Goal: Task Accomplishment & Management: Use online tool/utility

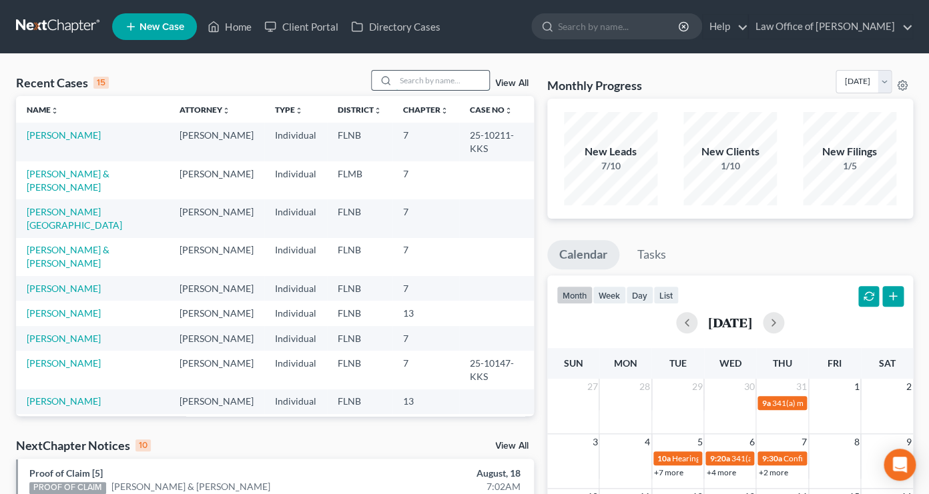
click at [416, 77] on input "search" at bounding box center [442, 80] width 93 height 19
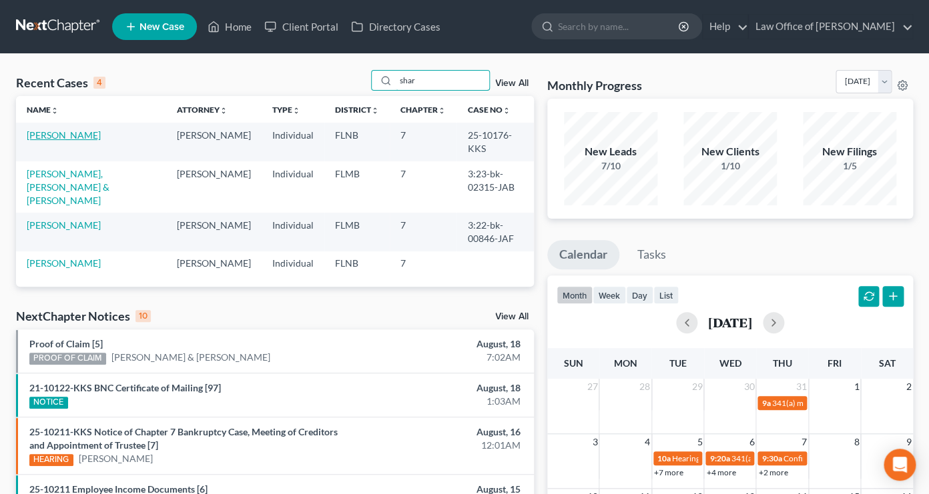
type input "shar"
click at [33, 132] on link "[PERSON_NAME]" at bounding box center [64, 134] width 74 height 11
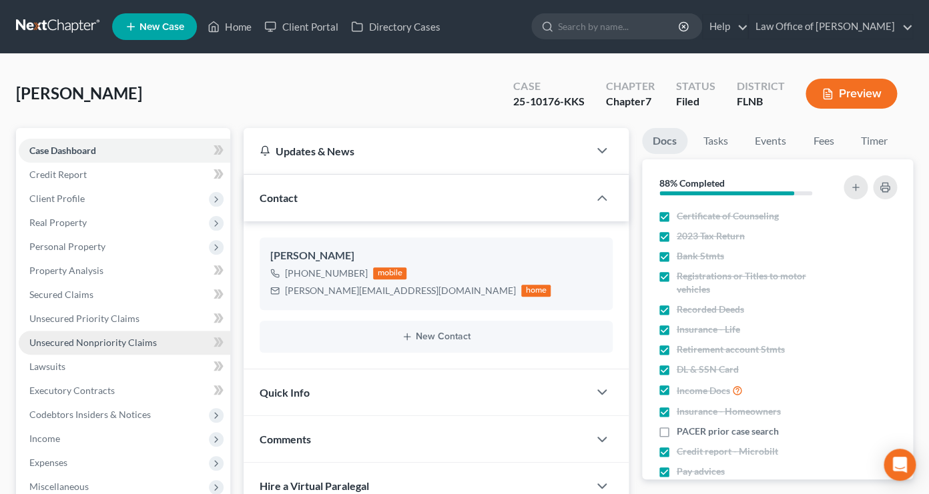
click at [85, 339] on span "Unsecured Nonpriority Claims" at bounding box center [92, 342] width 127 height 11
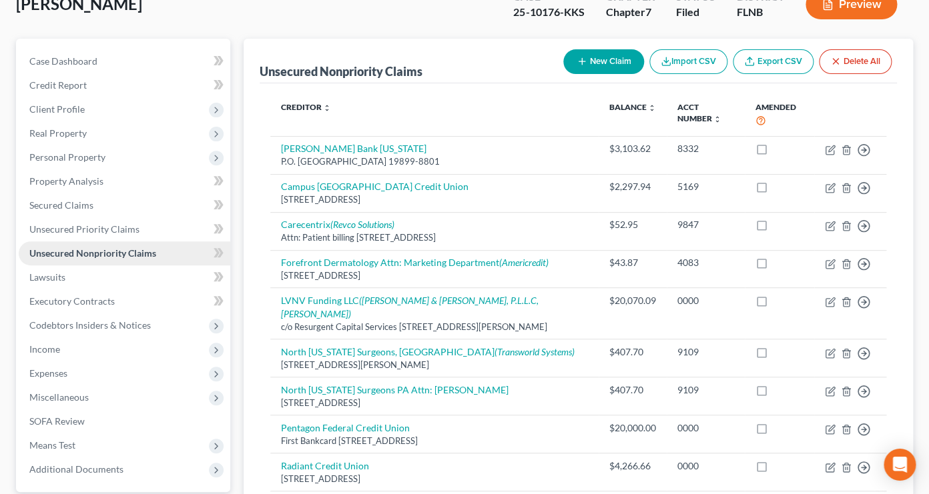
scroll to position [147, 0]
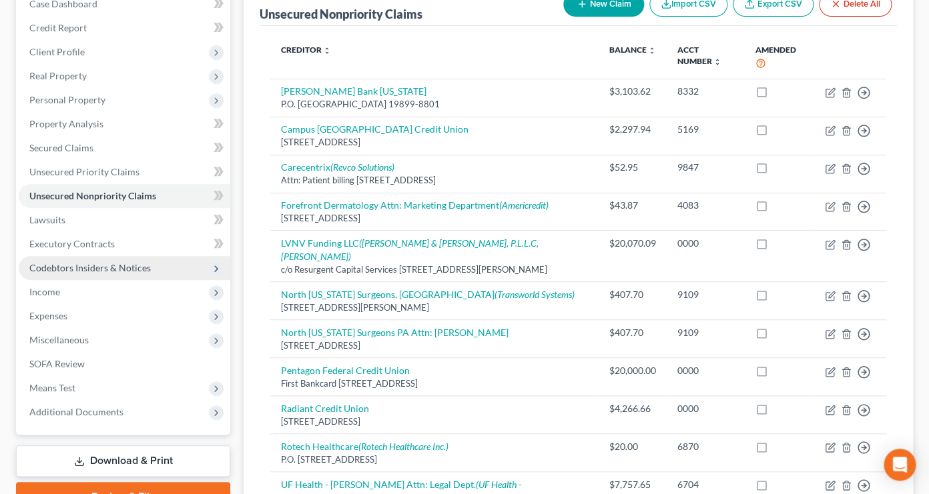
click at [107, 270] on span "Codebtors Insiders & Notices" at bounding box center [89, 267] width 121 height 11
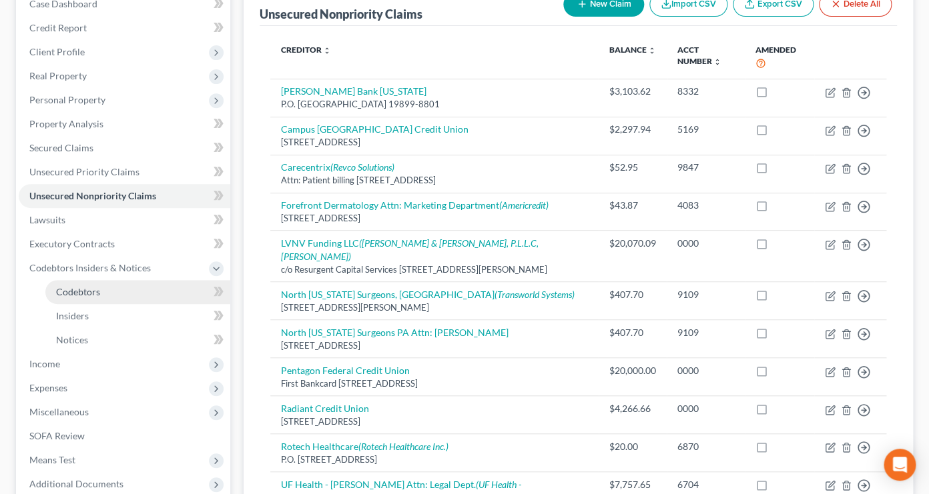
click at [92, 290] on span "Codebtors" at bounding box center [78, 291] width 44 height 11
